Goal: Transaction & Acquisition: Purchase product/service

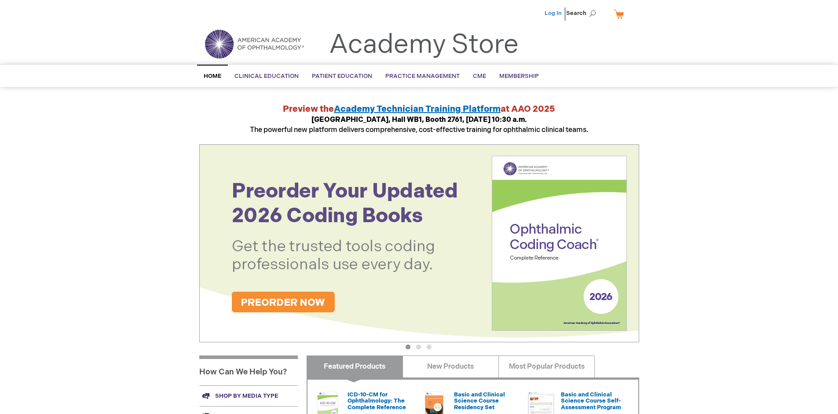
click at [554, 13] on link "Log In" at bounding box center [553, 13] width 17 height 7
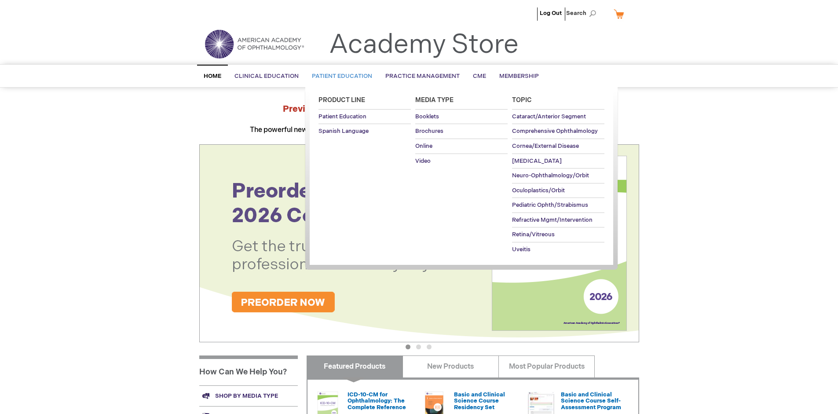
click at [340, 76] on span "Patient Education" at bounding box center [342, 76] width 60 height 7
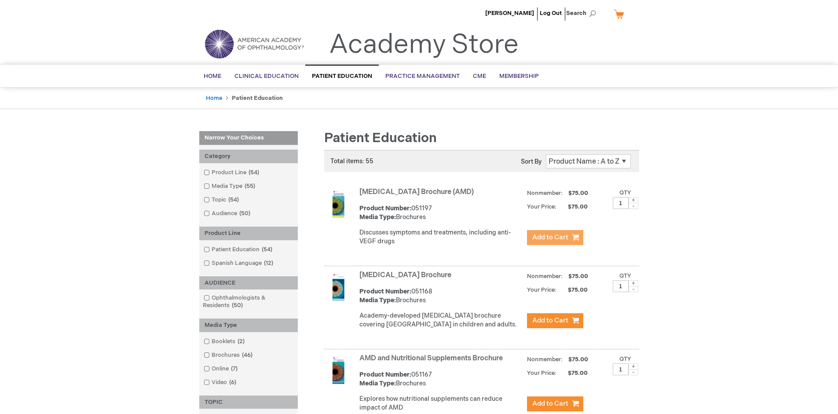
click at [555, 238] on span "Add to Cart" at bounding box center [550, 237] width 36 height 8
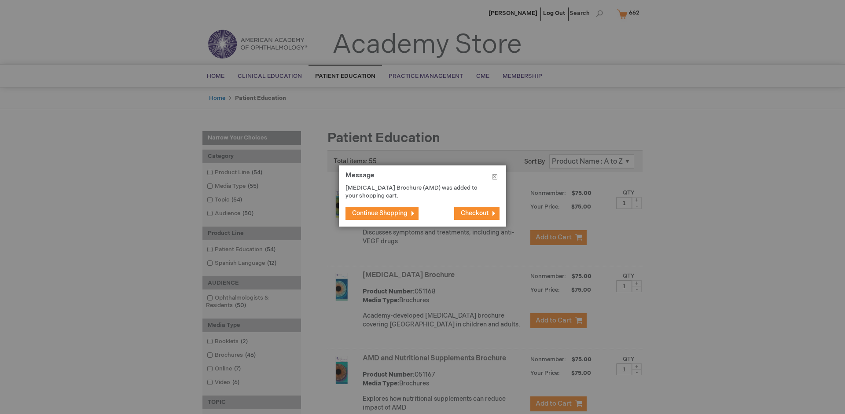
click at [380, 213] on span "Continue Shopping" at bounding box center [379, 212] width 55 height 7
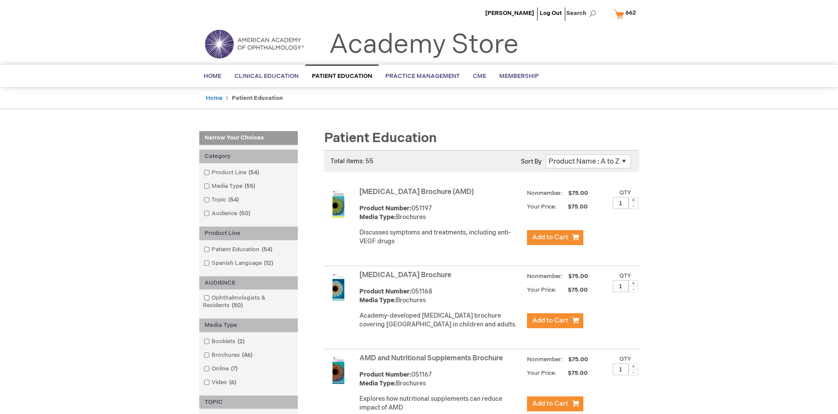
click at [433, 362] on link "AMD and Nutritional Supplements Brochure" at bounding box center [430, 358] width 143 height 8
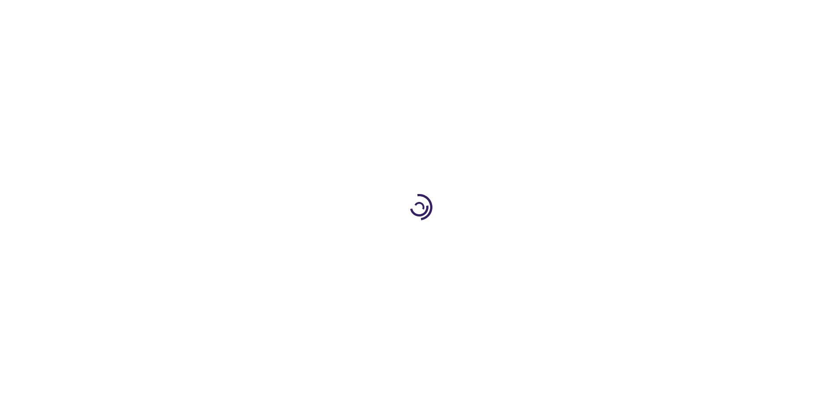
type input "1"
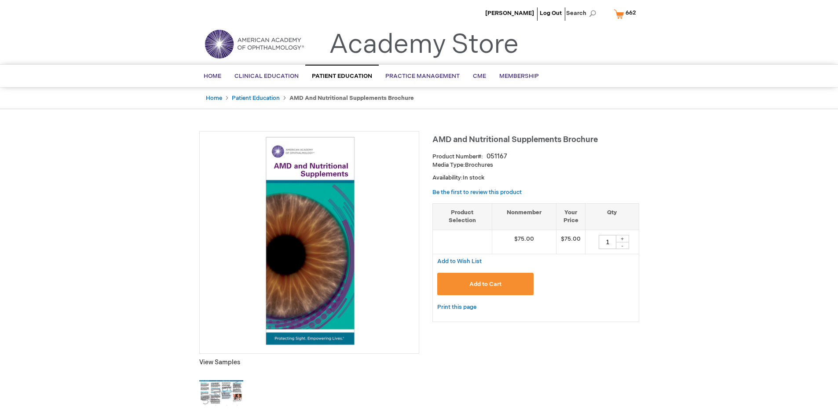
click at [485, 284] on span "Add to Cart" at bounding box center [485, 284] width 32 height 7
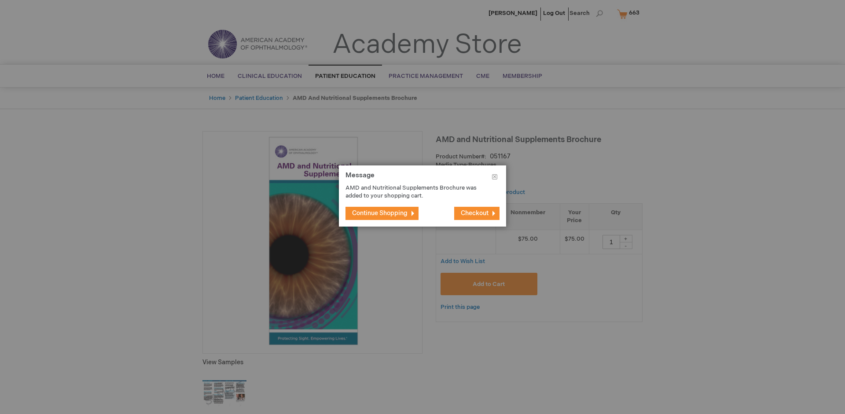
click at [380, 213] on span "Continue Shopping" at bounding box center [379, 212] width 55 height 7
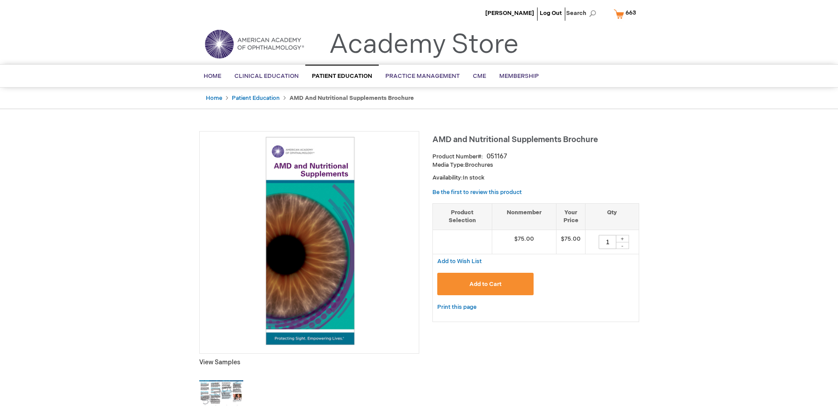
click at [626, 14] on span "663" at bounding box center [630, 12] width 11 height 7
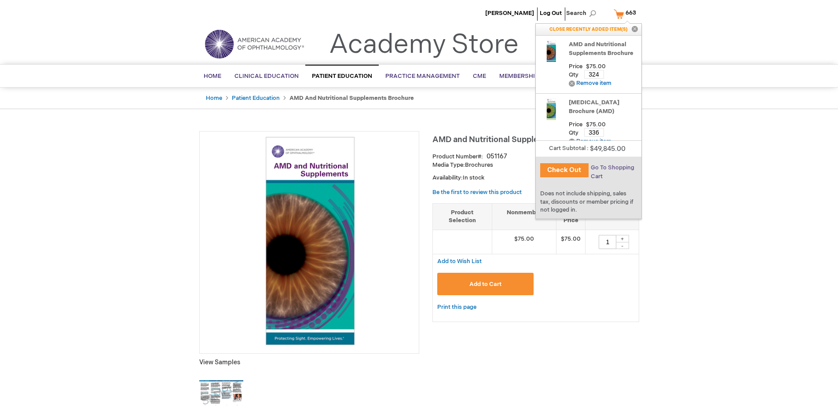
click at [612, 168] on span "Go To Shopping Cart" at bounding box center [613, 172] width 44 height 16
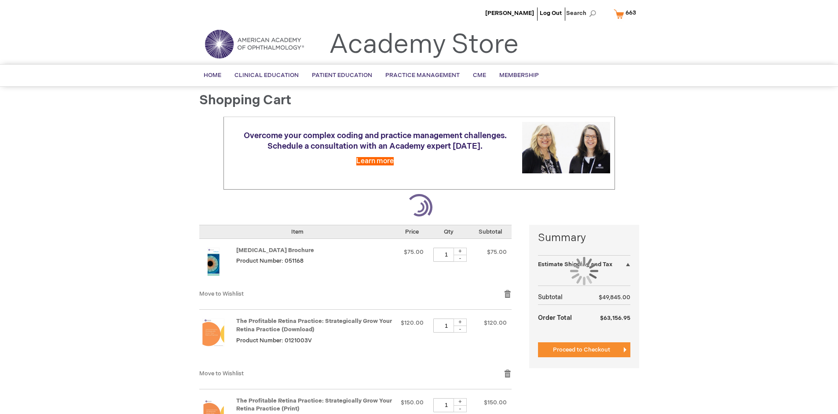
select select "US"
select select "41"
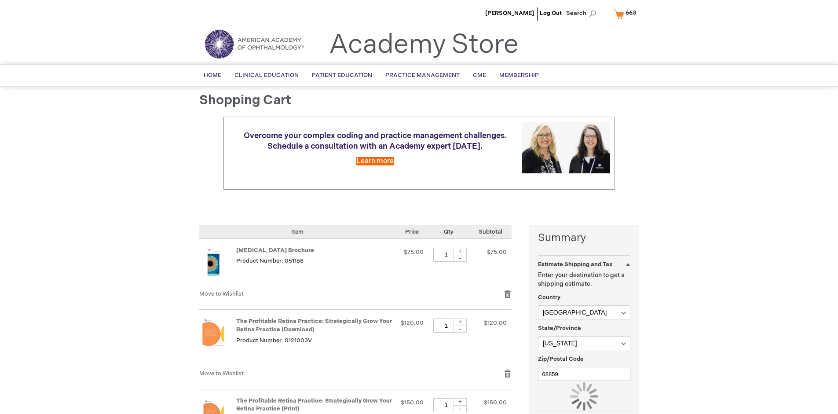
scroll to position [65, 0]
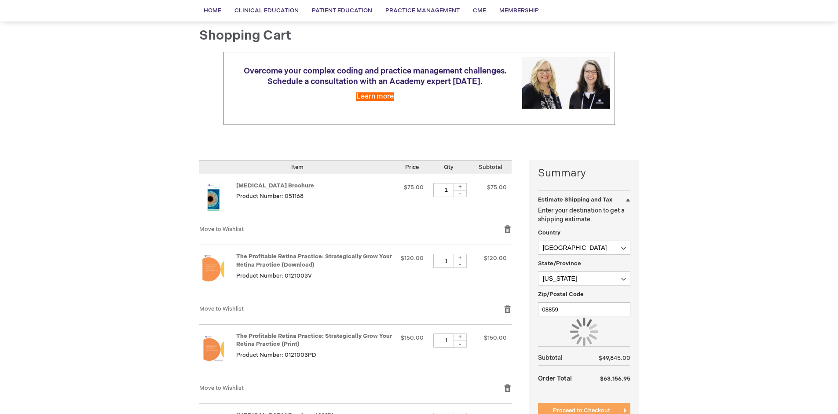
click at [581, 410] on span "Proceed to Checkout" at bounding box center [581, 410] width 57 height 7
